Goal: Information Seeking & Learning: Find specific fact

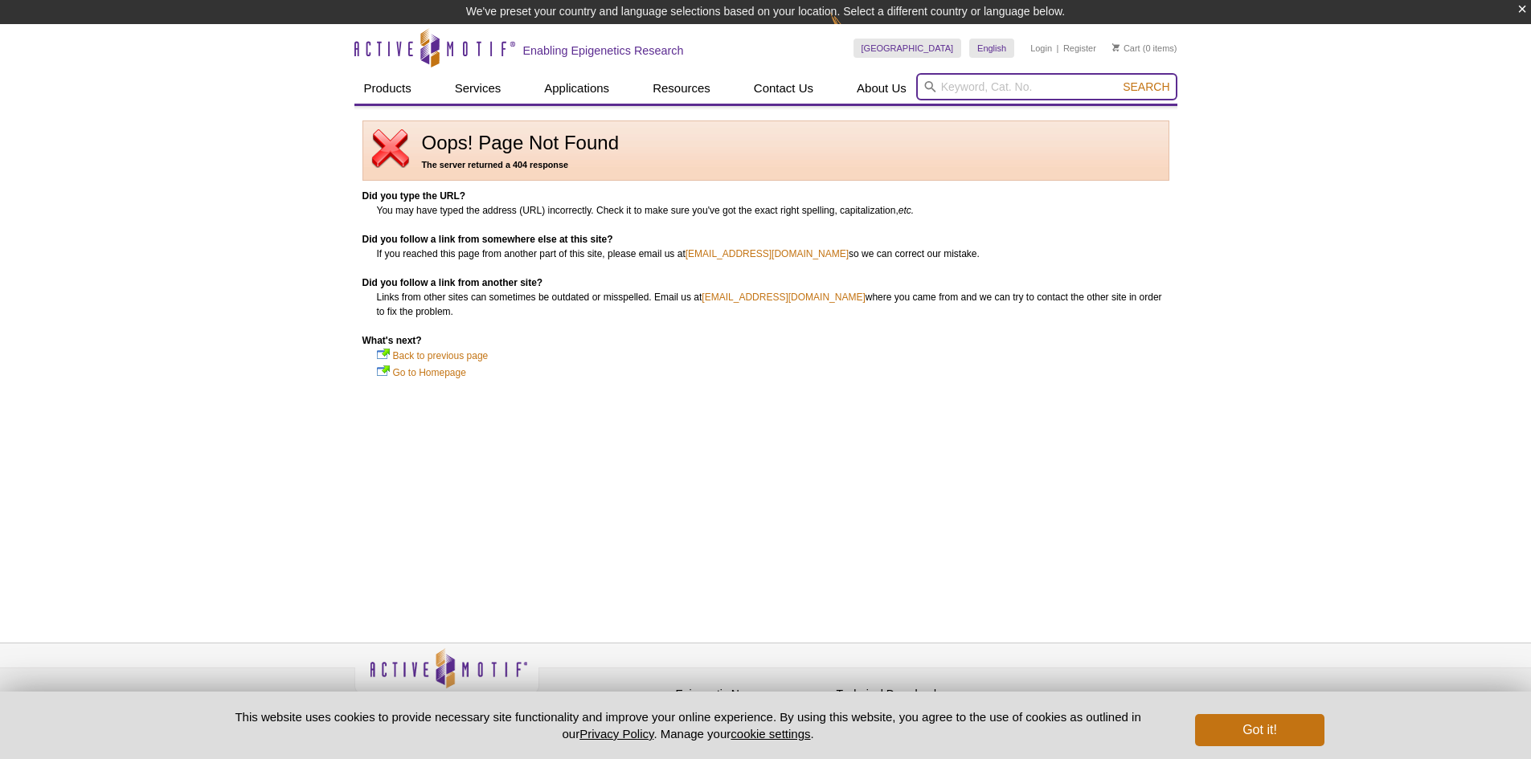
drag, startPoint x: 0, startPoint y: 0, endPoint x: 967, endPoint y: 83, distance: 970.2
click at [952, 89] on input "search" at bounding box center [1046, 86] width 261 height 27
type input "spt3"
click at [1118, 80] on button "Search" at bounding box center [1146, 87] width 56 height 14
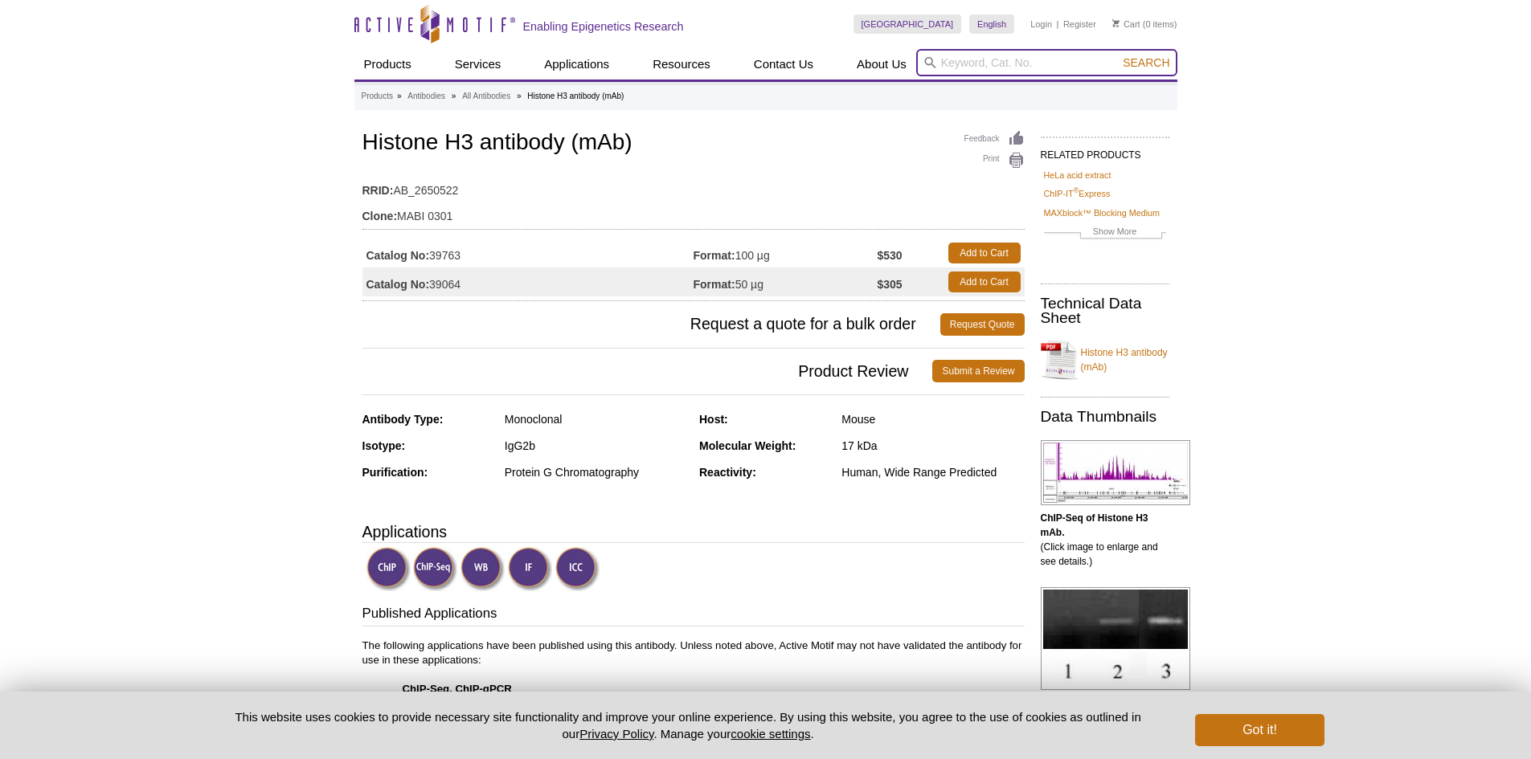
click at [1041, 67] on input "search" at bounding box center [1046, 62] width 261 height 27
click at [1118, 55] on button "Search" at bounding box center [1146, 62] width 56 height 14
type input "supt"
click at [1118, 55] on button "Search" at bounding box center [1146, 62] width 56 height 14
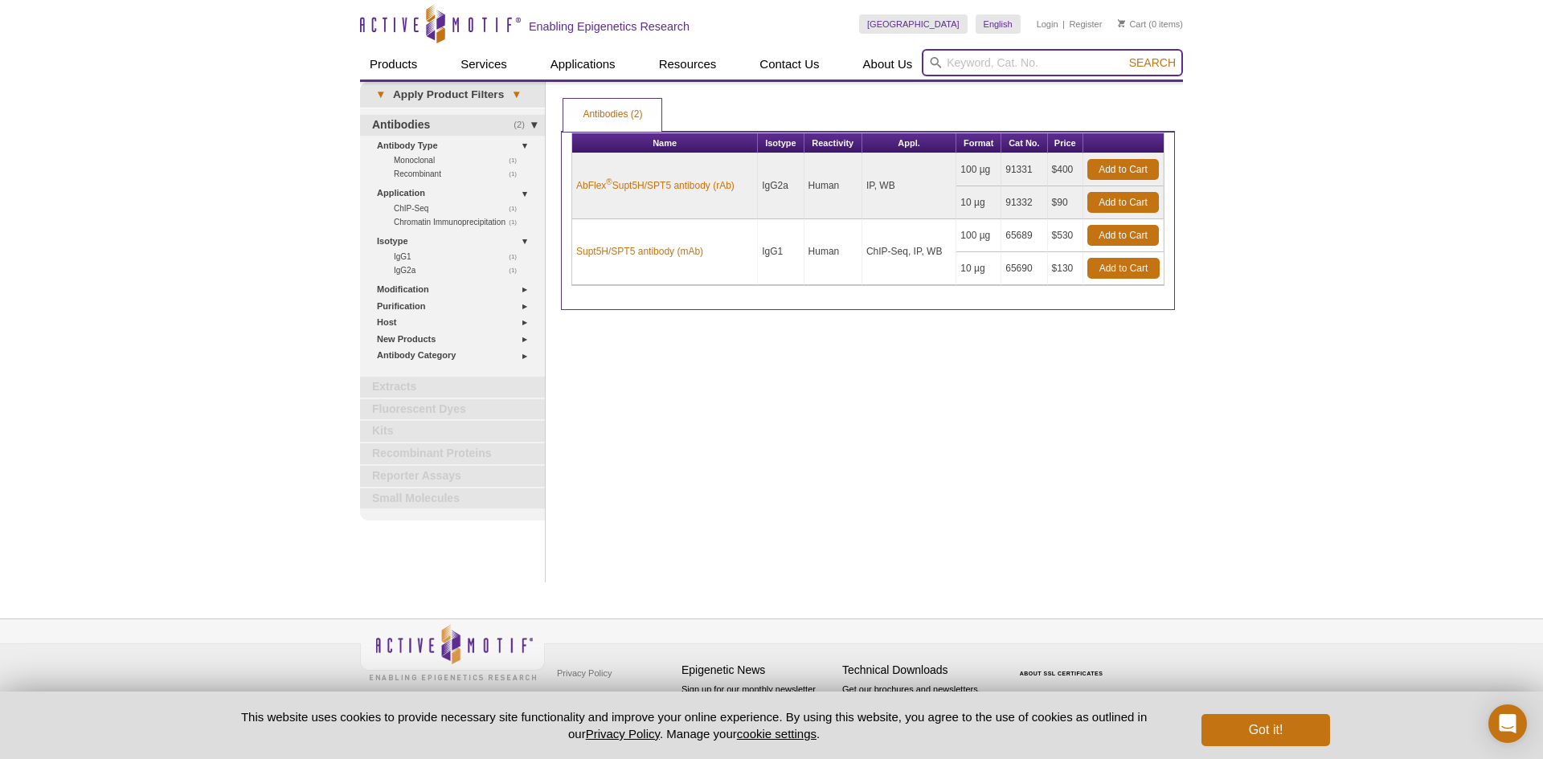
click at [983, 60] on input "search" at bounding box center [1052, 62] width 261 height 27
click at [614, 256] on link "Supt5H/SPT5 antibody (mAb)" at bounding box center [639, 251] width 127 height 14
